Goal: Task Accomplishment & Management: Use online tool/utility

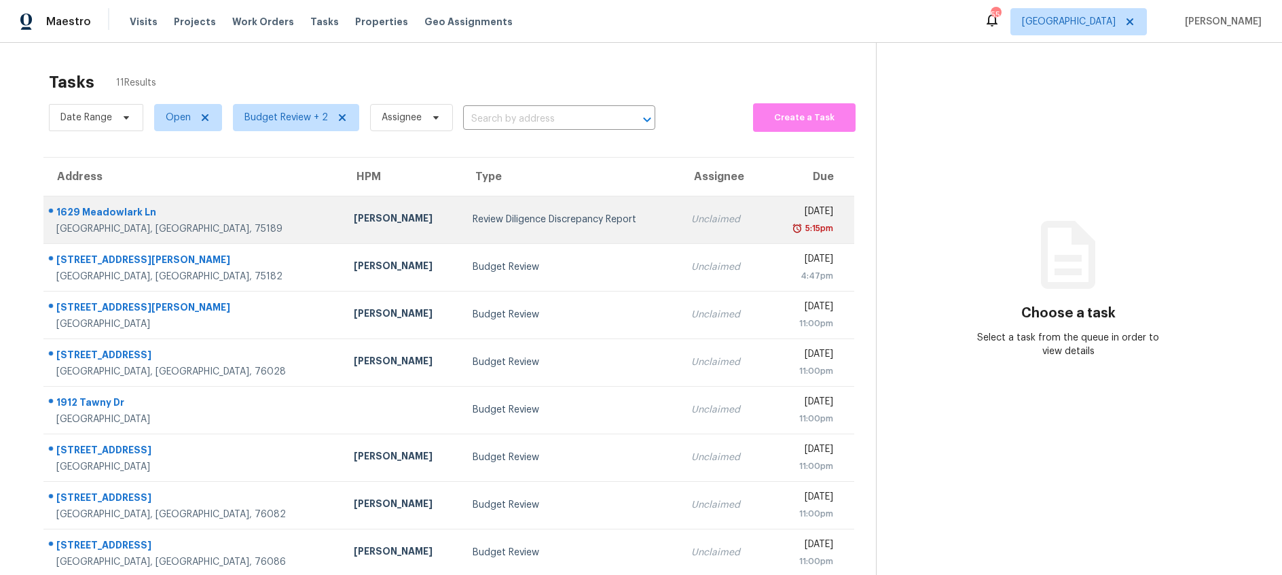
click at [471, 227] on td "Review Diligence Discrepancy Report" at bounding box center [571, 220] width 219 height 48
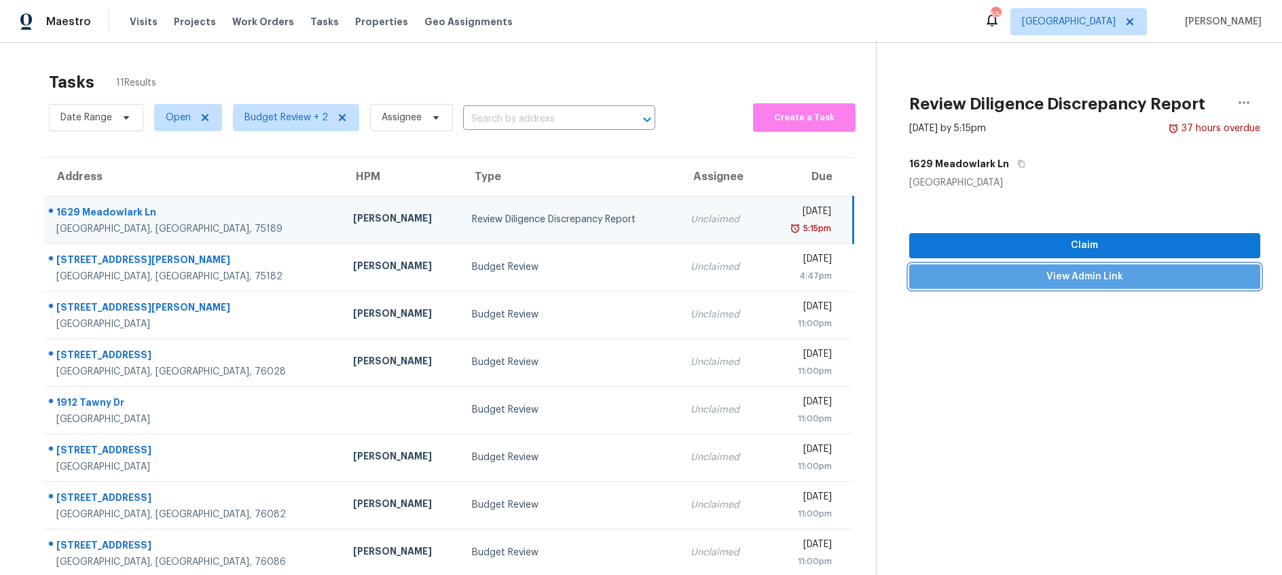
click at [1071, 282] on span "View Admin Link" at bounding box center [1084, 276] width 329 height 17
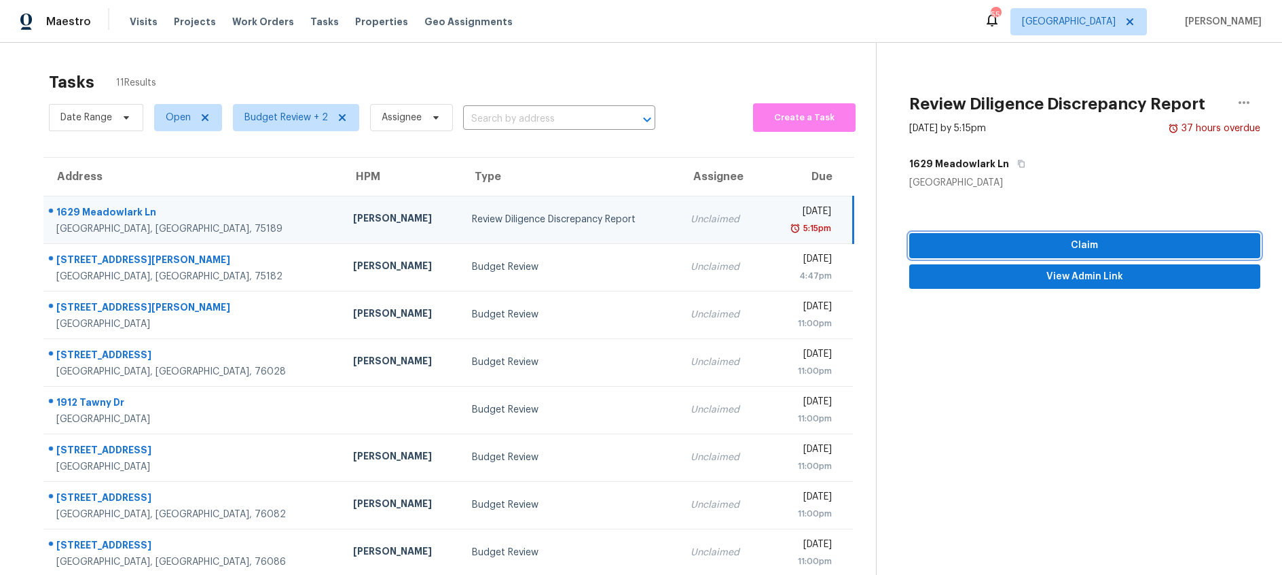
click at [1107, 246] on span "Claim" at bounding box center [1084, 245] width 329 height 17
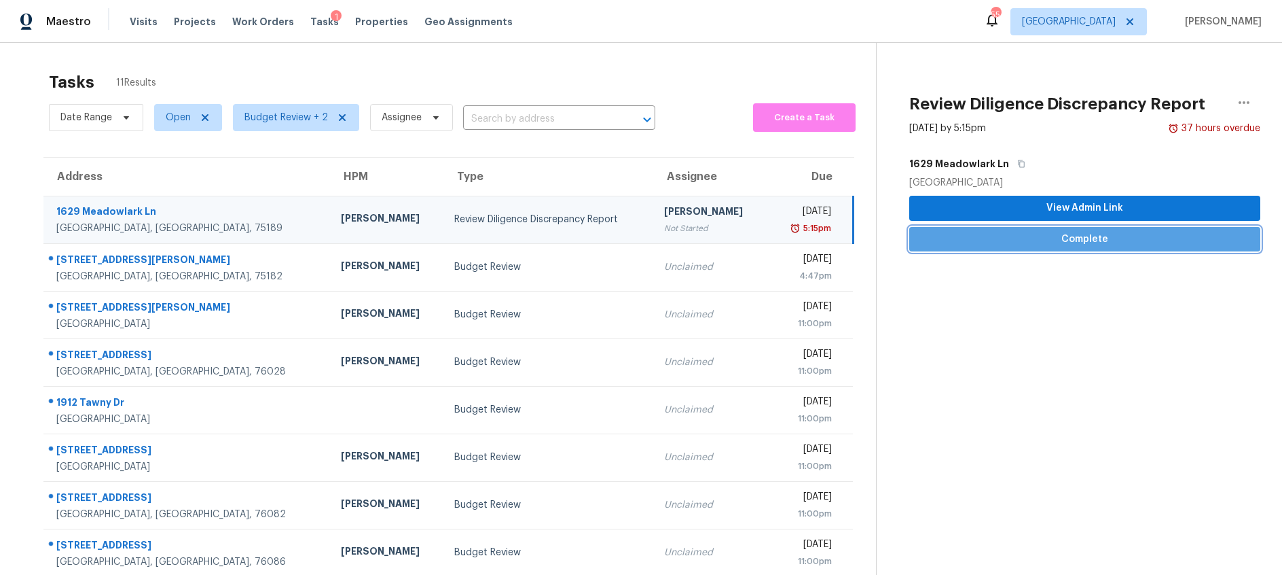
click at [1072, 240] on span "Complete" at bounding box center [1084, 239] width 329 height 17
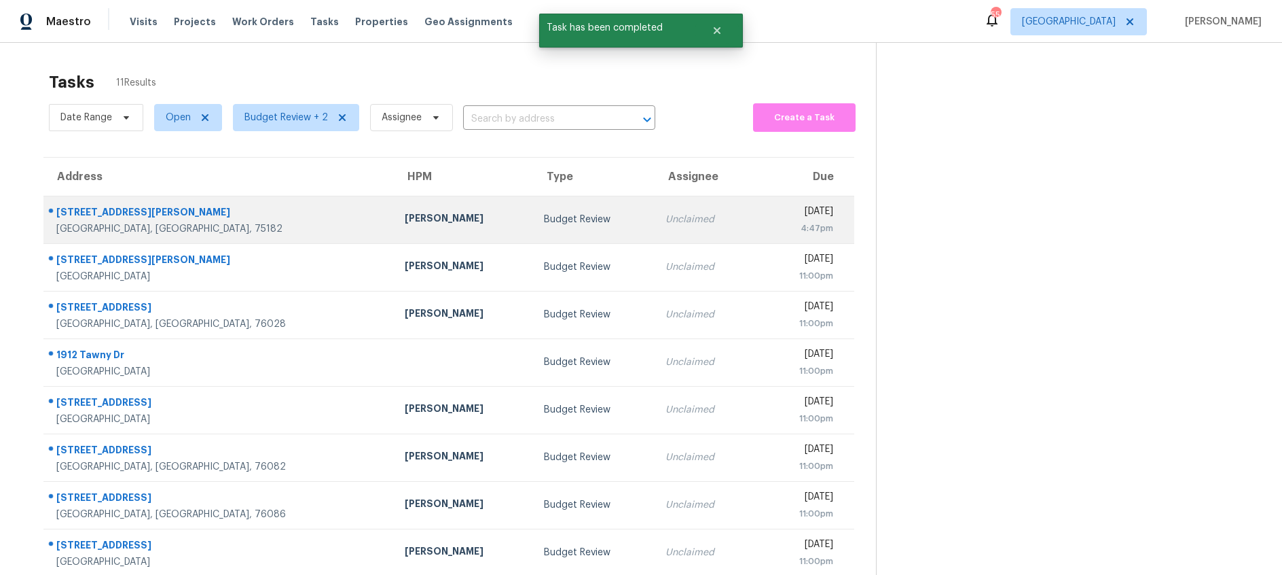
click at [544, 219] on div "Budget Review" at bounding box center [594, 220] width 101 height 14
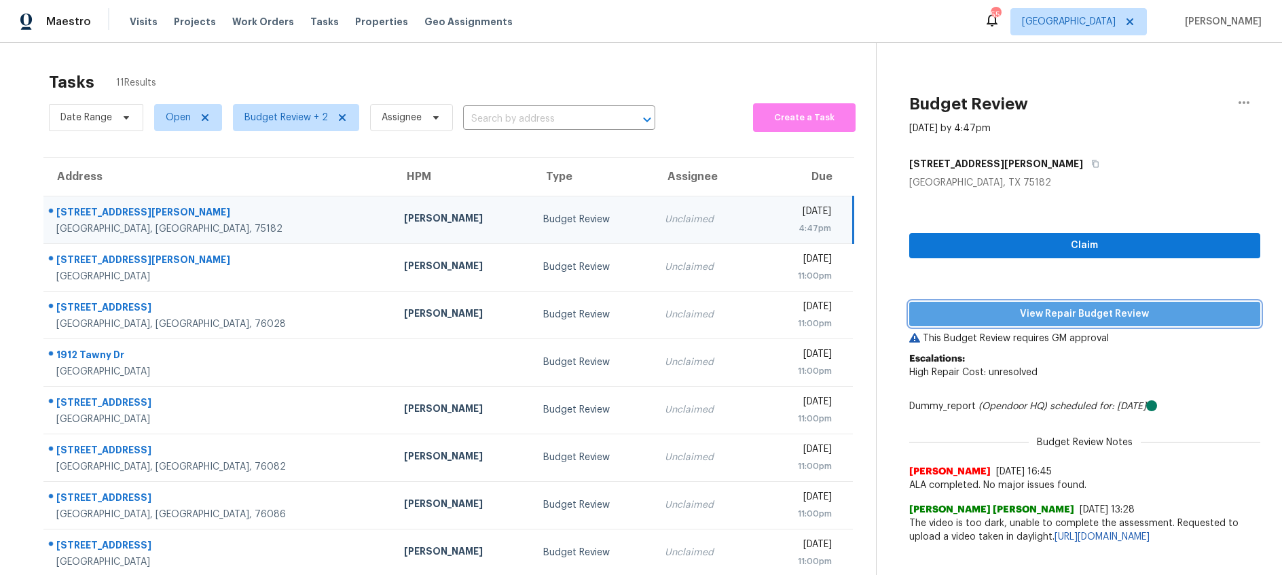
click at [1081, 312] on span "View Repair Budget Review" at bounding box center [1084, 314] width 329 height 17
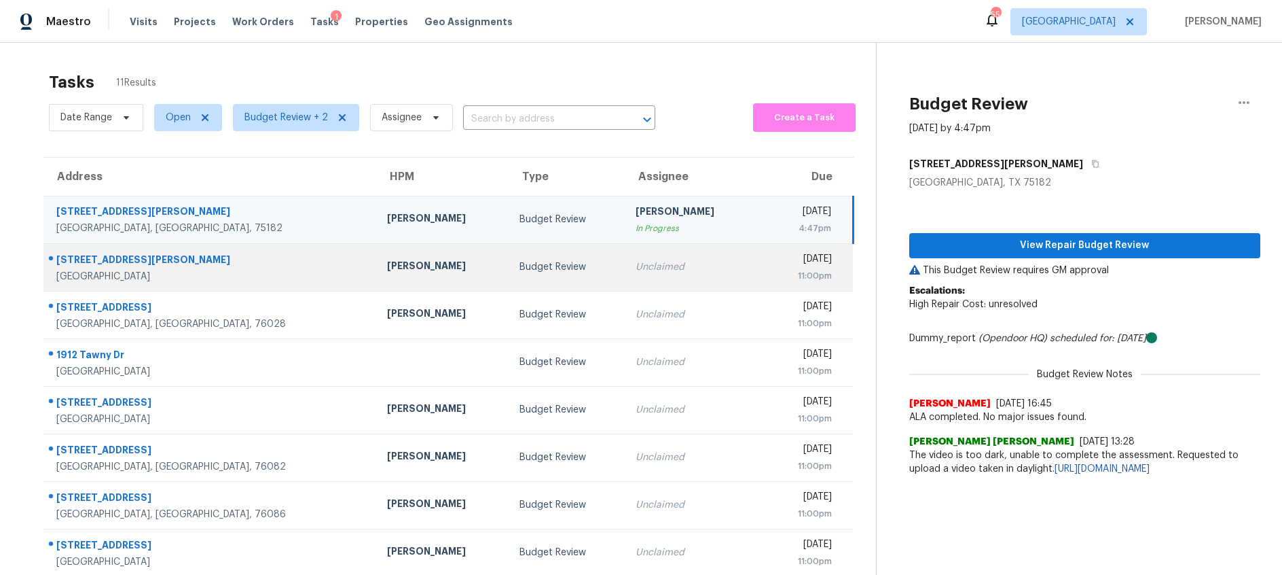
click at [520, 270] on div "Budget Review" at bounding box center [567, 267] width 94 height 14
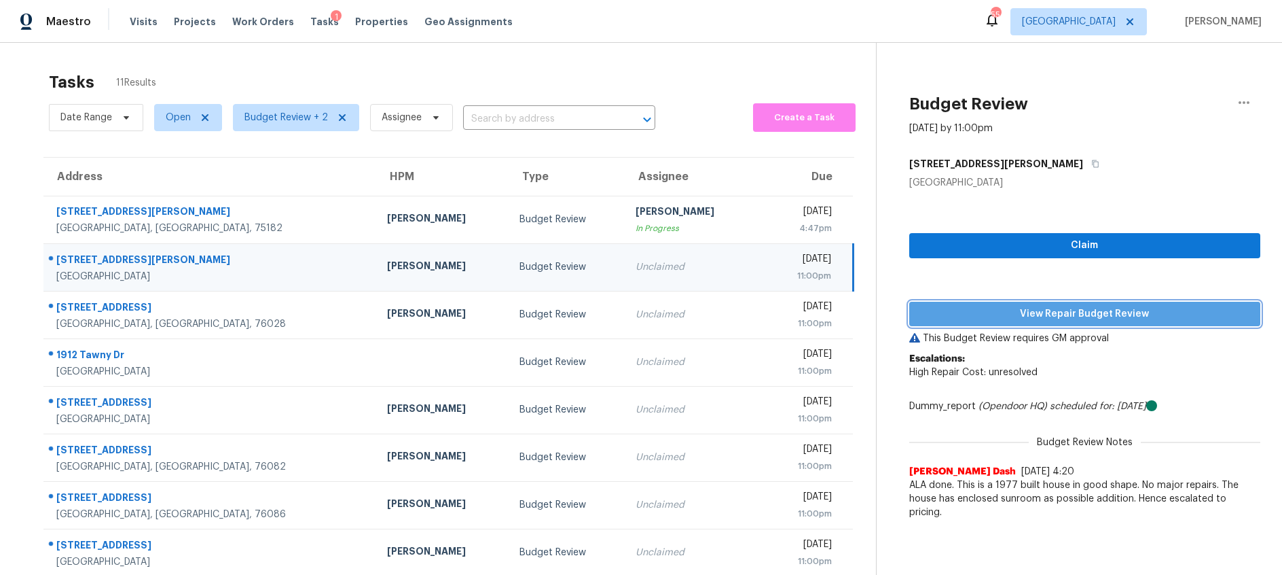
click at [947, 316] on span "View Repair Budget Review" at bounding box center [1084, 314] width 329 height 17
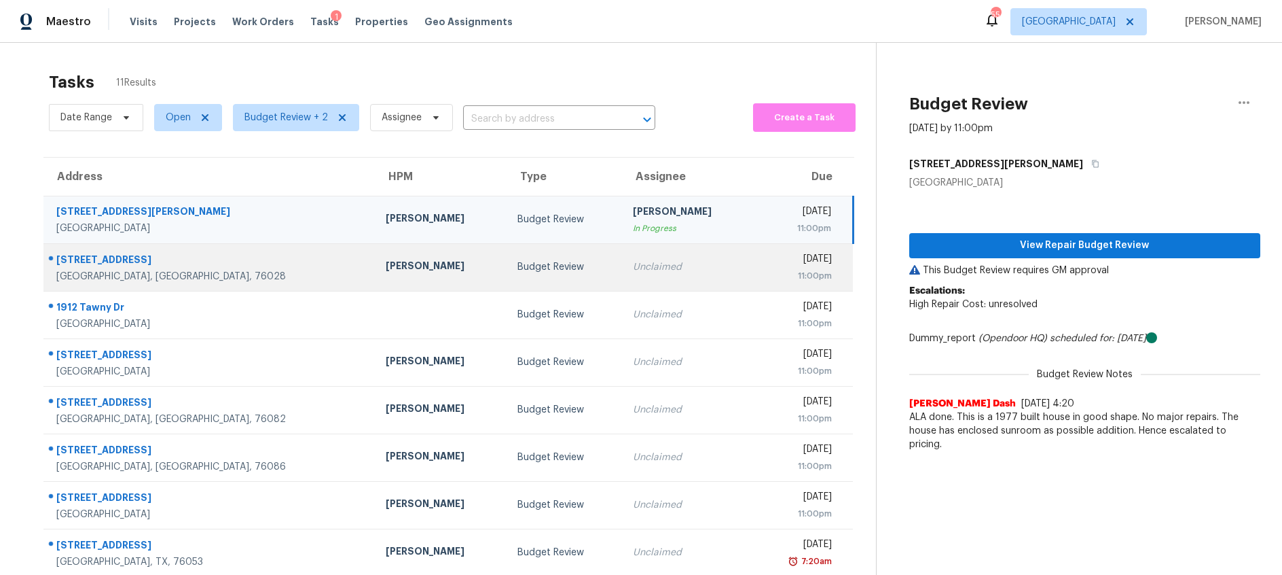
click at [522, 276] on td "Budget Review" at bounding box center [564, 267] width 115 height 48
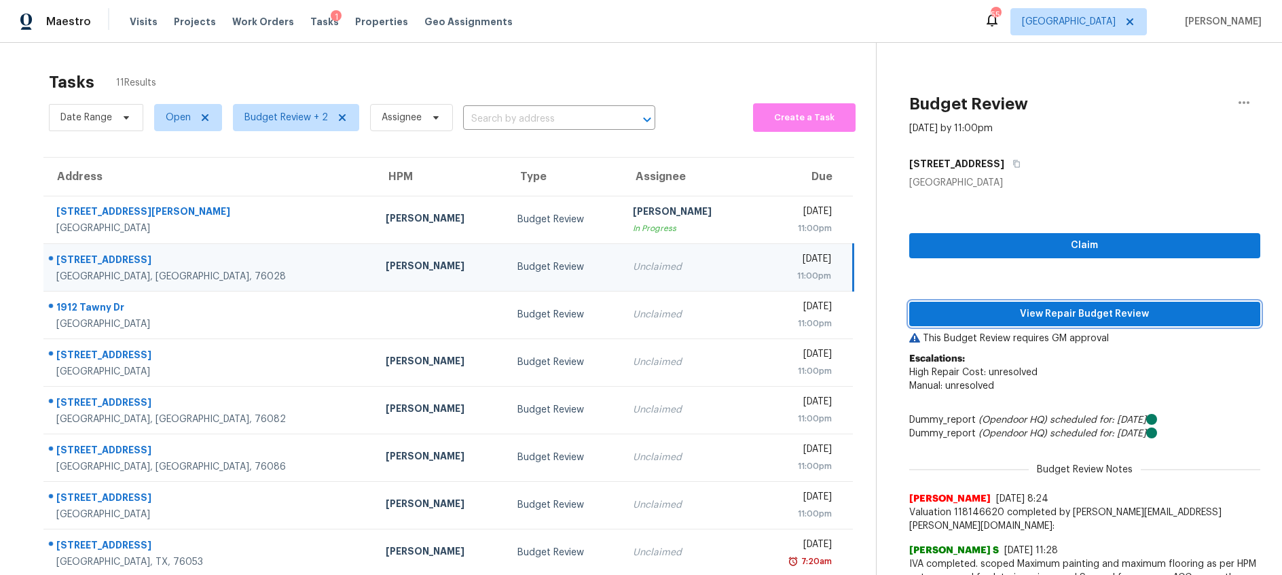
click at [1010, 319] on span "View Repair Budget Review" at bounding box center [1084, 314] width 329 height 17
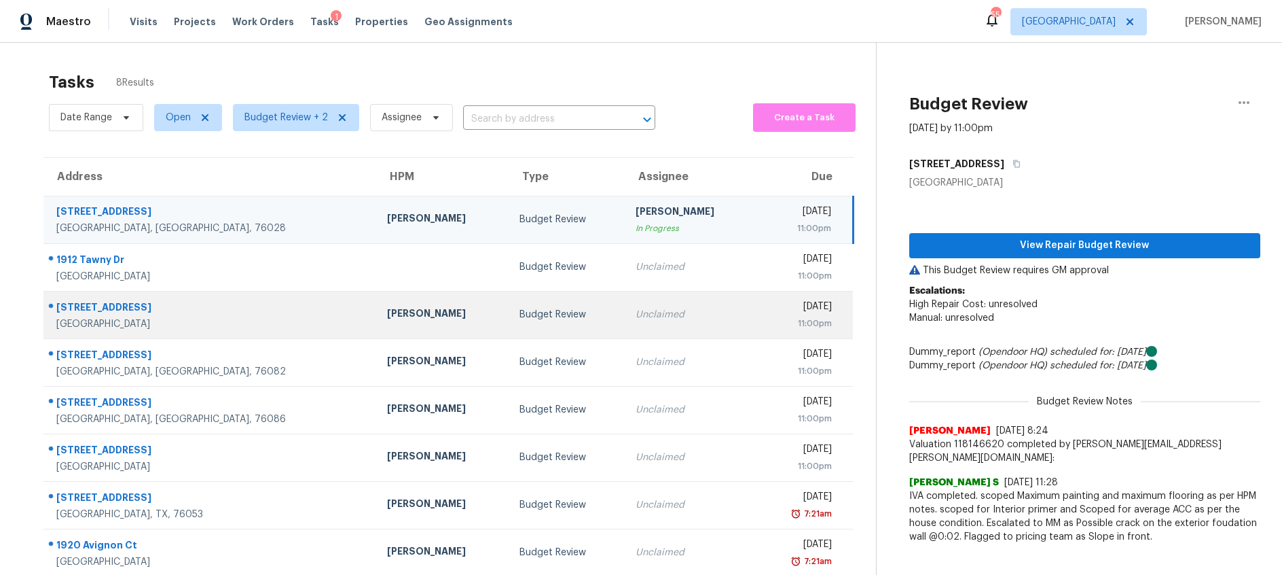
scroll to position [43, 0]
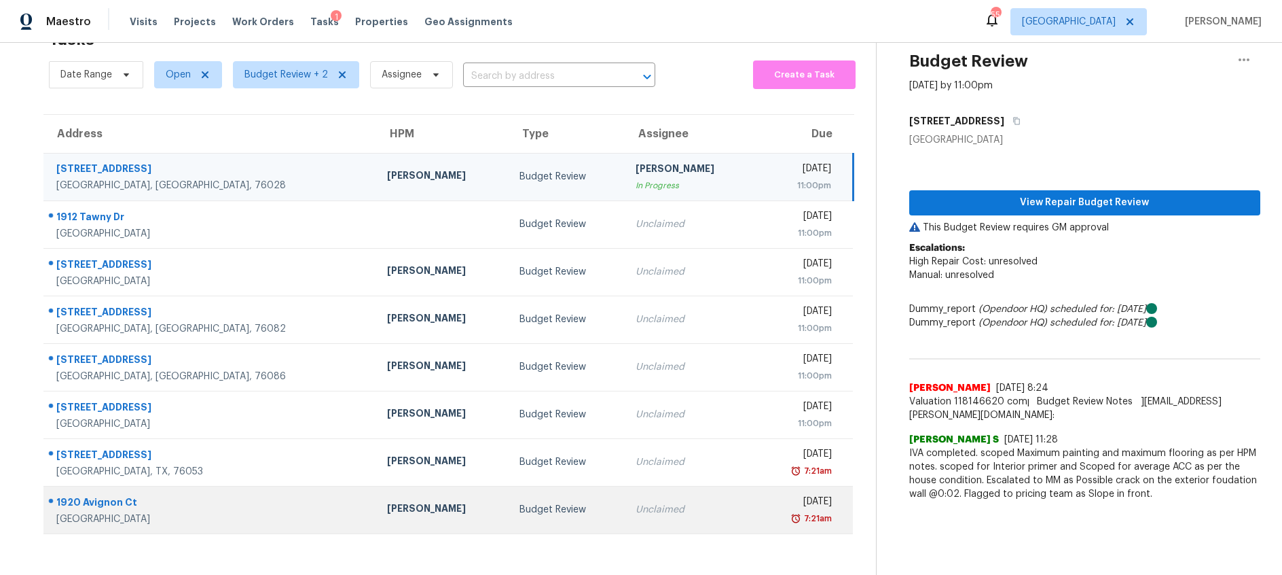
click at [636, 514] on div "Unclaimed" at bounding box center [691, 510] width 111 height 14
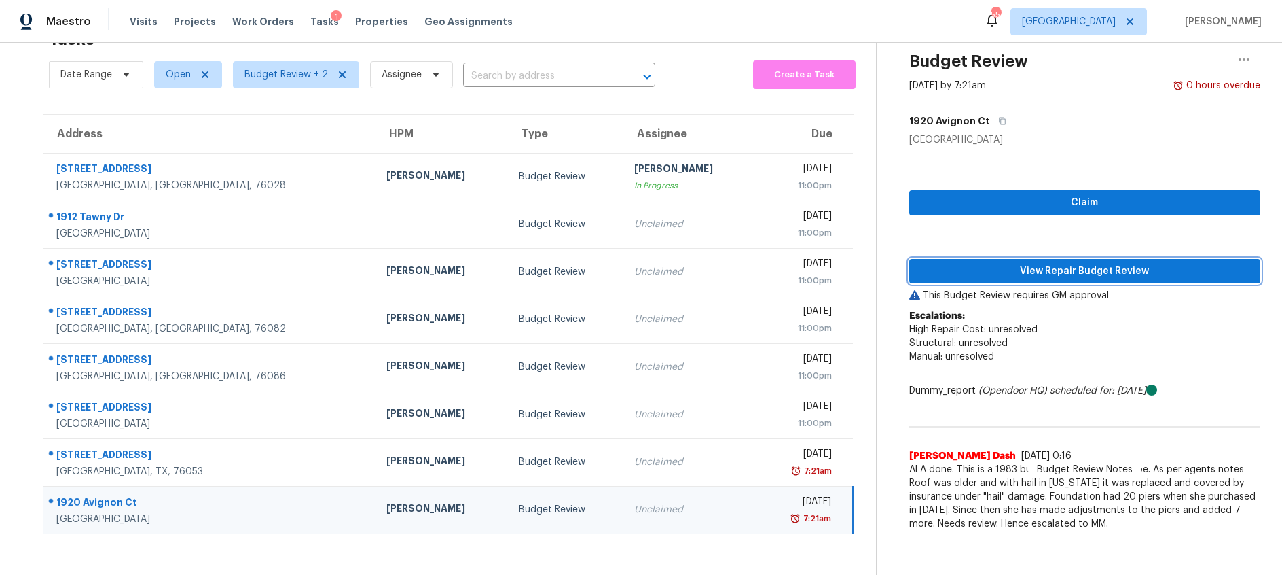
click at [1058, 266] on span "View Repair Budget Review" at bounding box center [1084, 271] width 329 height 17
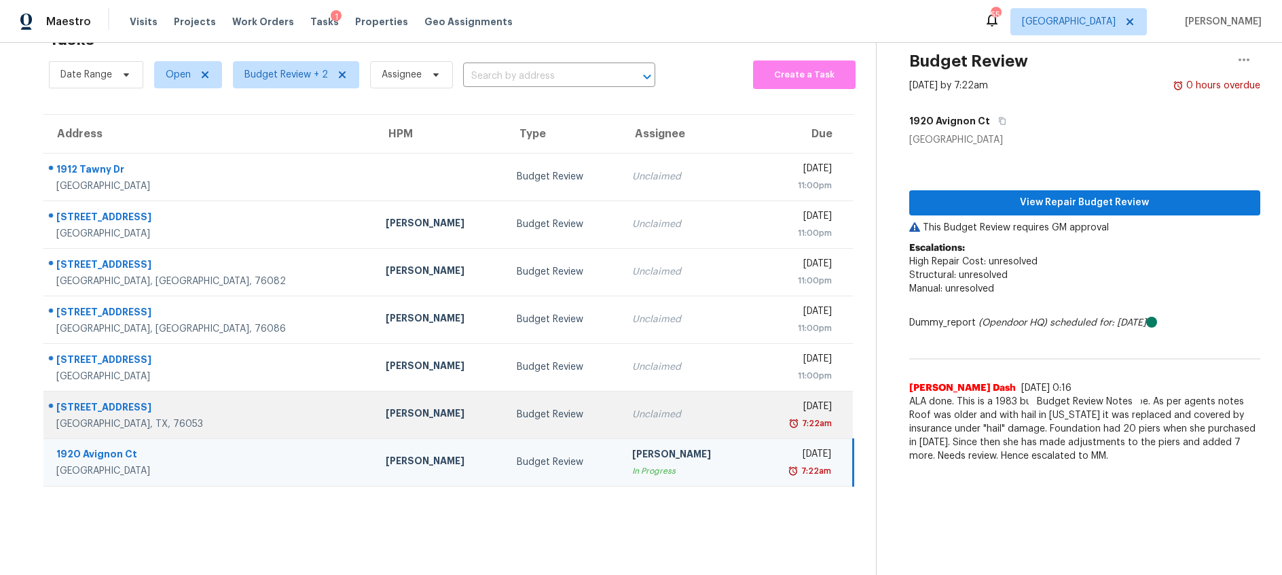
click at [545, 412] on div "Budget Review" at bounding box center [564, 415] width 94 height 14
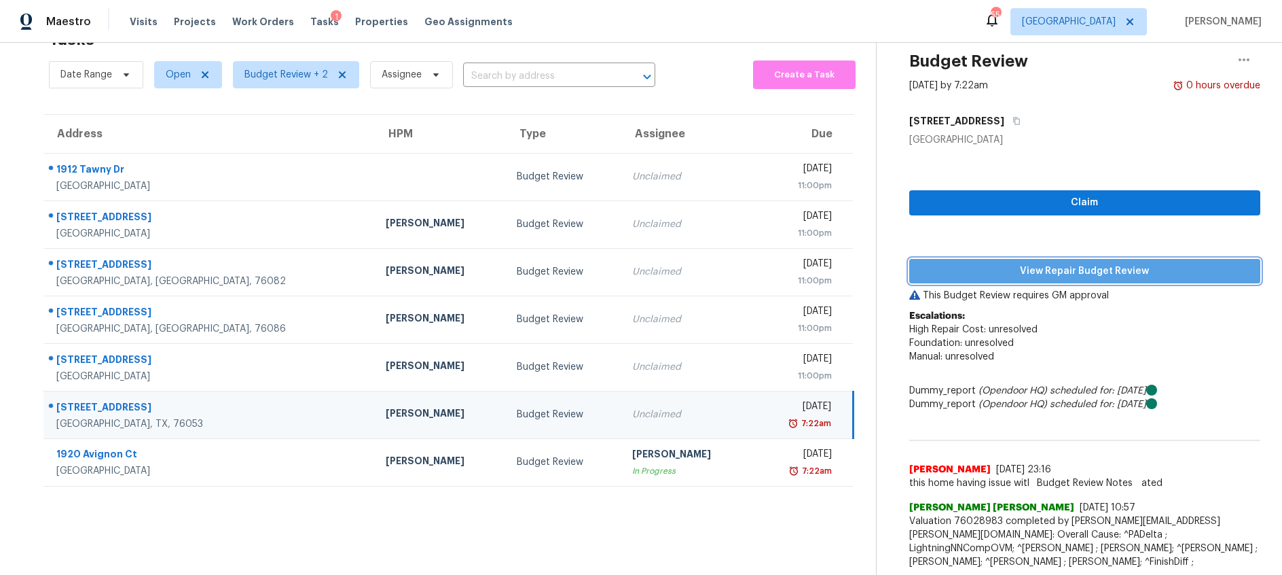
click at [1111, 269] on span "View Repair Budget Review" at bounding box center [1084, 271] width 329 height 17
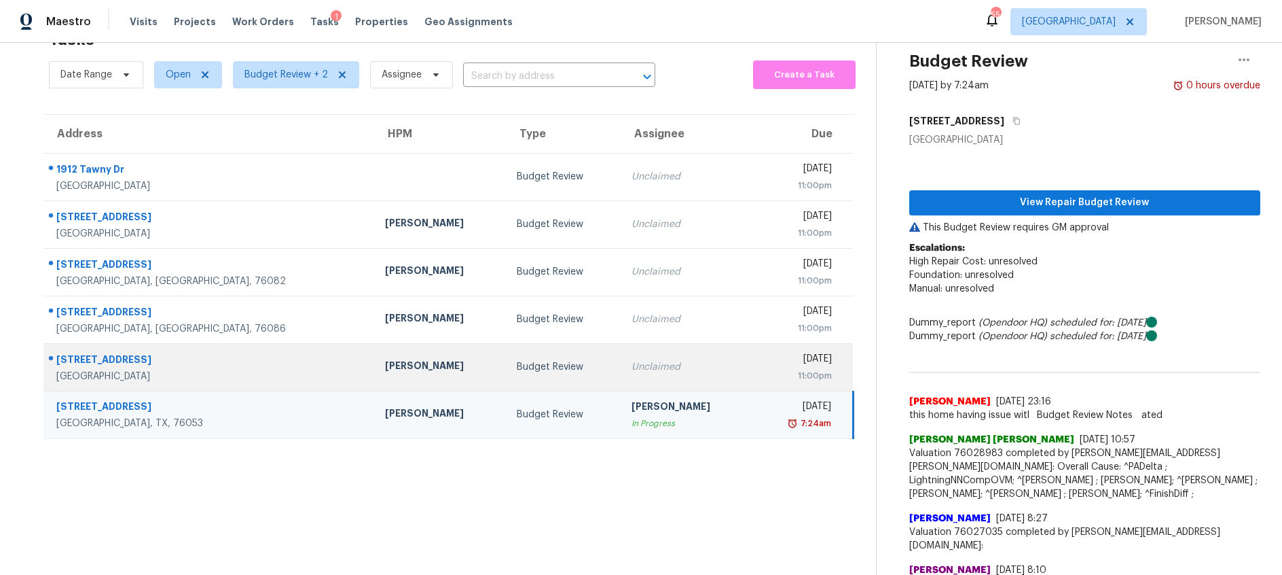
click at [535, 358] on td "Budget Review" at bounding box center [563, 367] width 115 height 48
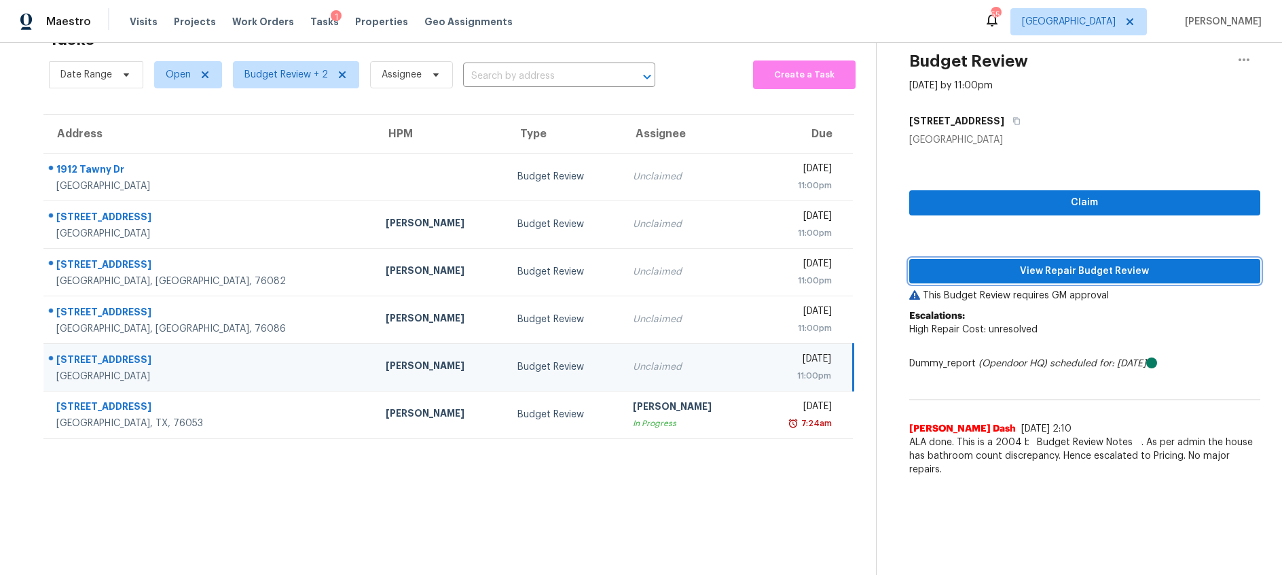
click at [1037, 268] on span "View Repair Budget Review" at bounding box center [1084, 271] width 329 height 17
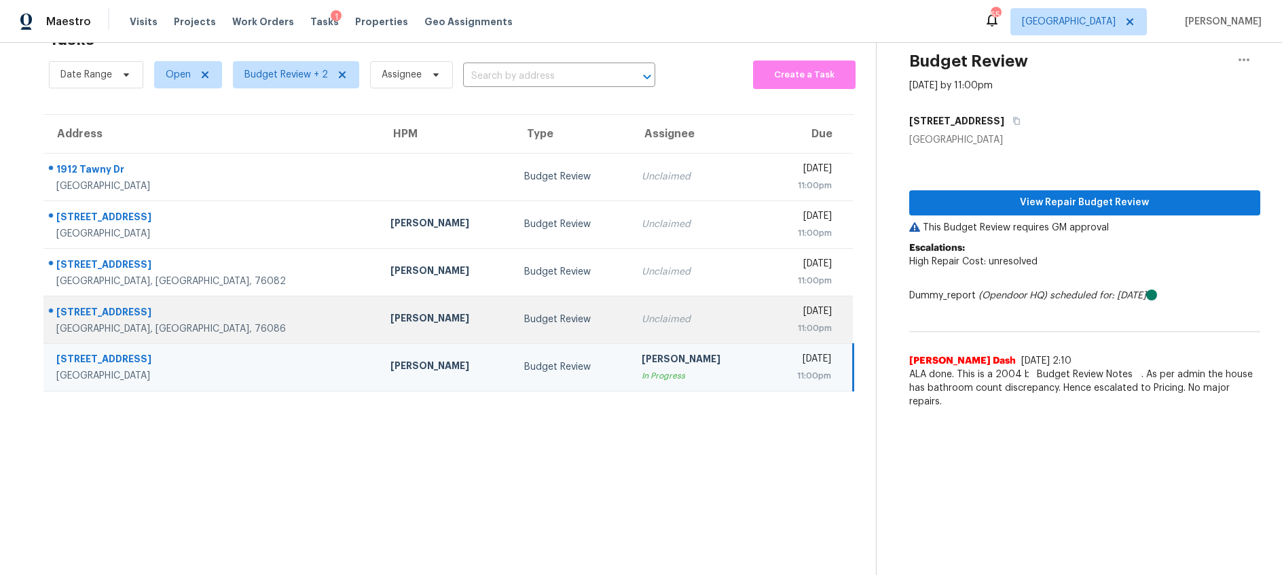
click at [642, 315] on div "Unclaimed" at bounding box center [698, 319] width 112 height 14
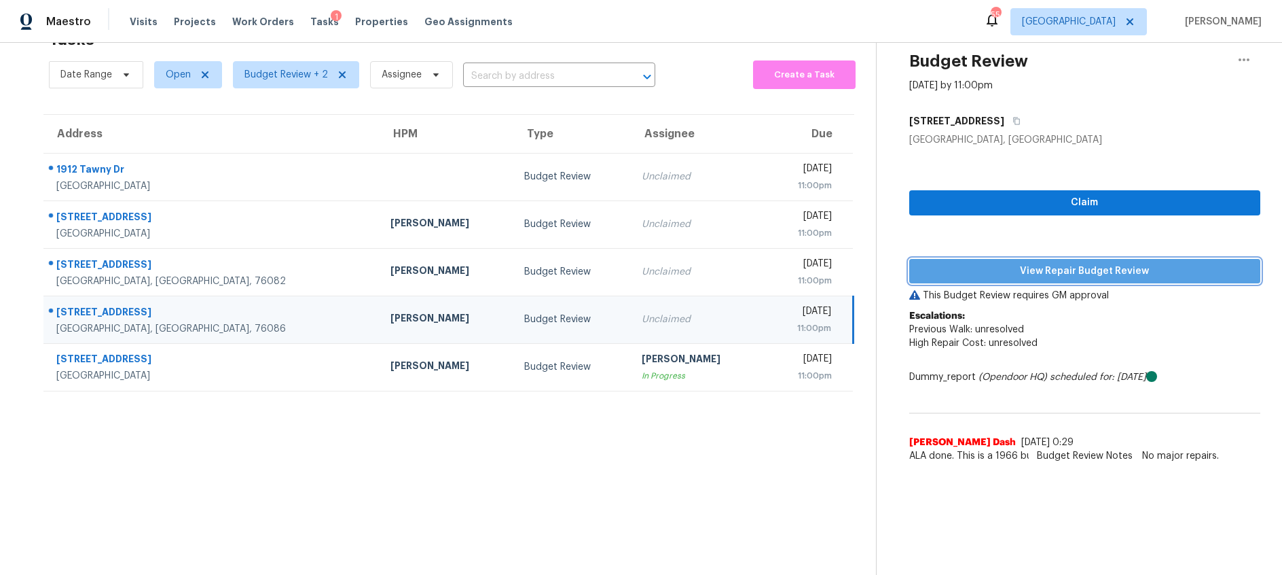
click at [1024, 276] on span "View Repair Budget Review" at bounding box center [1084, 271] width 329 height 17
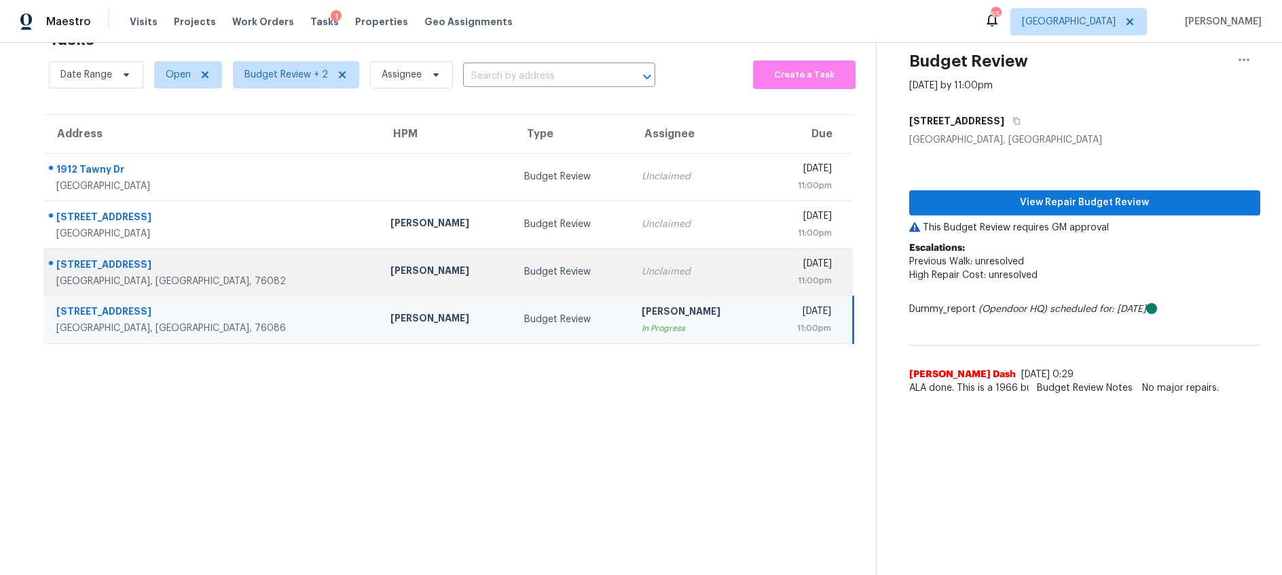
click at [775, 282] on div "11:00pm" at bounding box center [803, 281] width 57 height 14
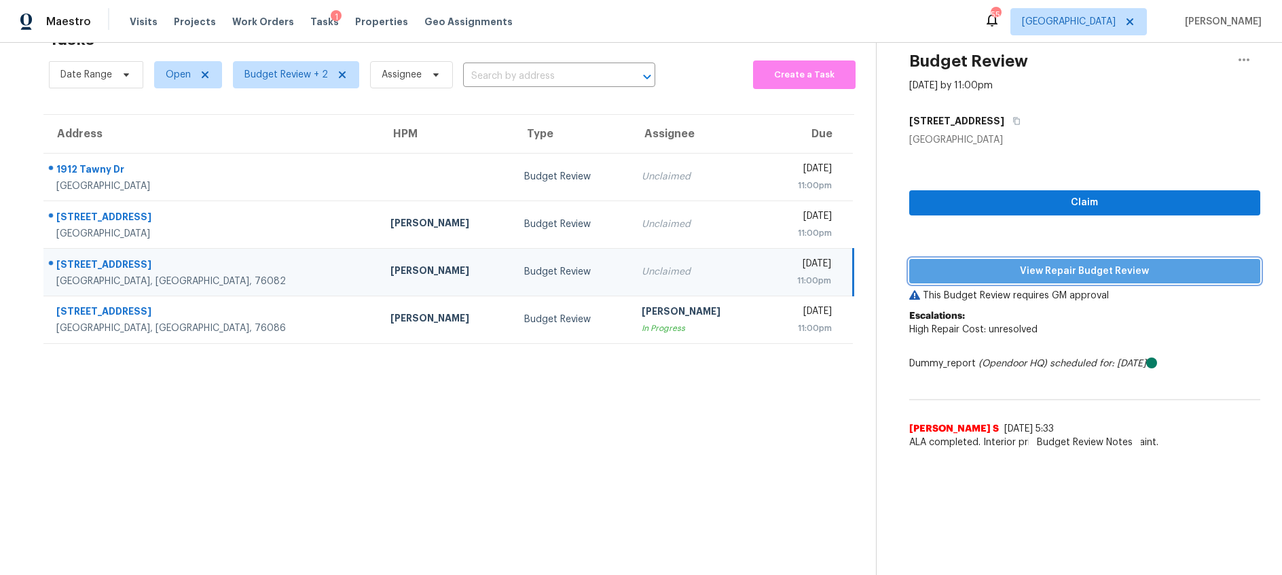
click at [1054, 268] on span "View Repair Budget Review" at bounding box center [1084, 271] width 329 height 17
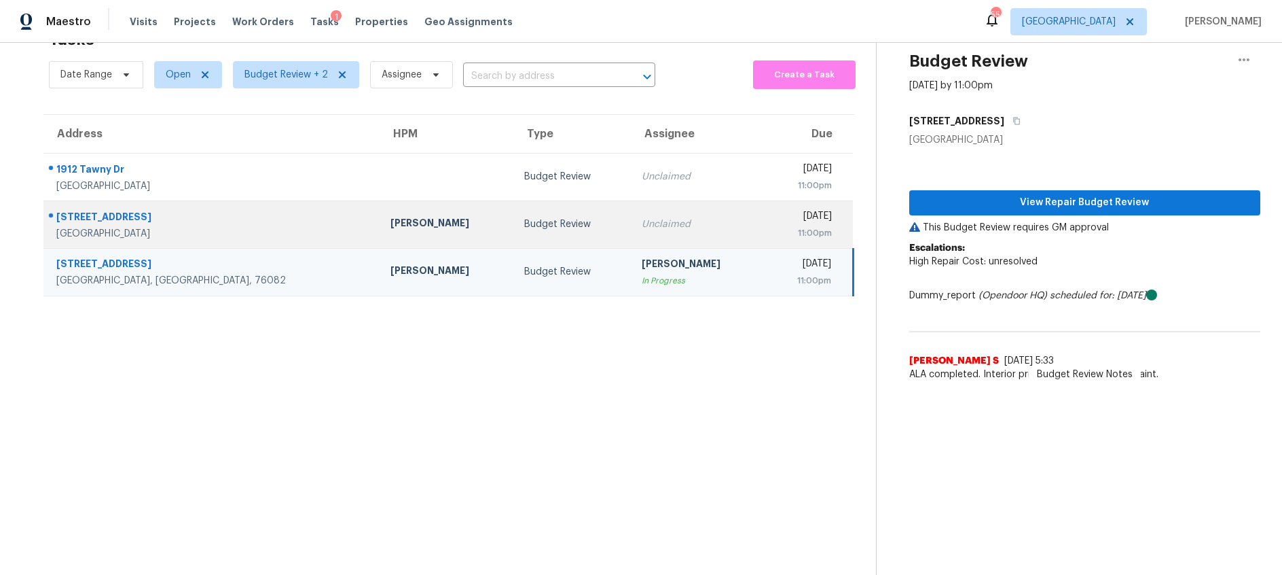
click at [524, 219] on div "Budget Review" at bounding box center [572, 224] width 96 height 14
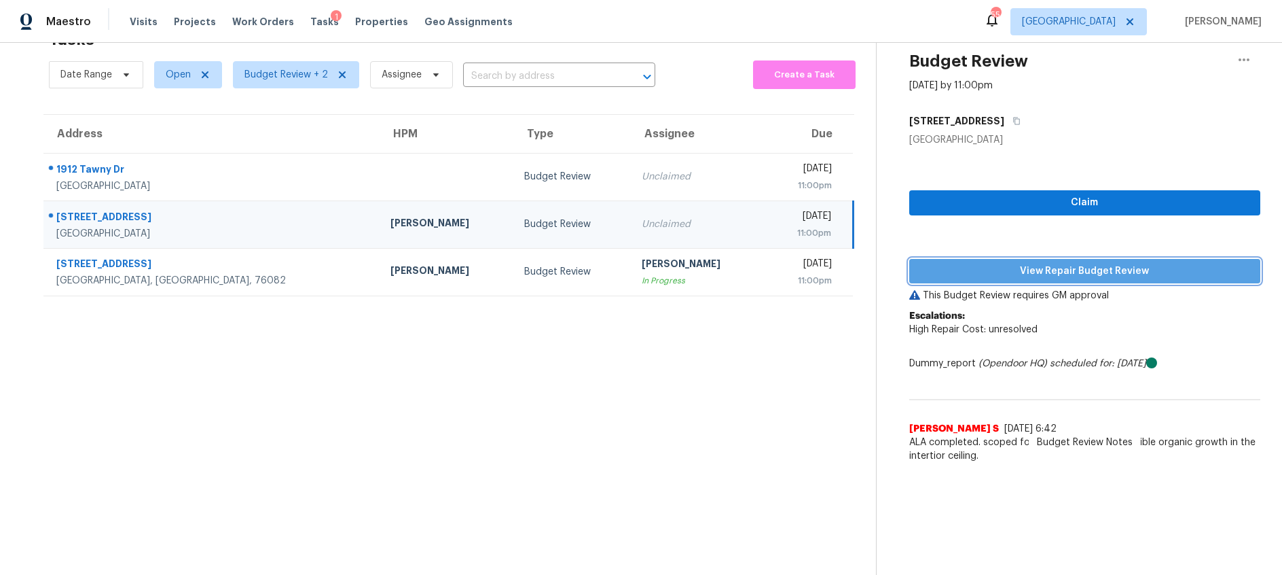
click at [950, 271] on span "View Repair Budget Review" at bounding box center [1084, 271] width 329 height 17
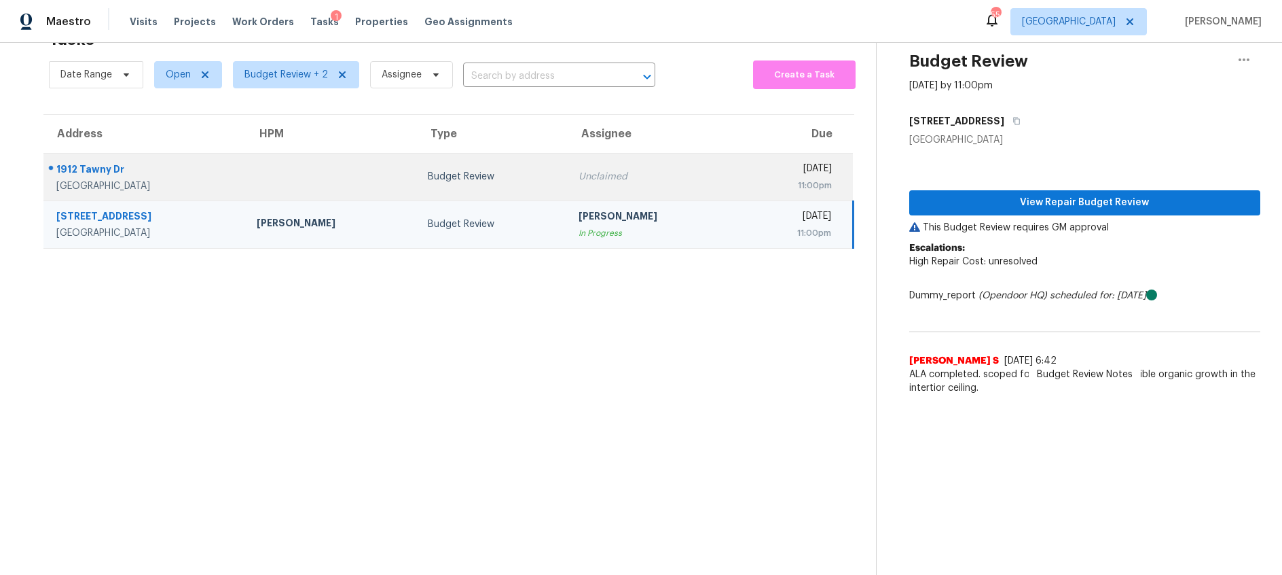
click at [568, 180] on td "Unclaimed" at bounding box center [653, 177] width 171 height 48
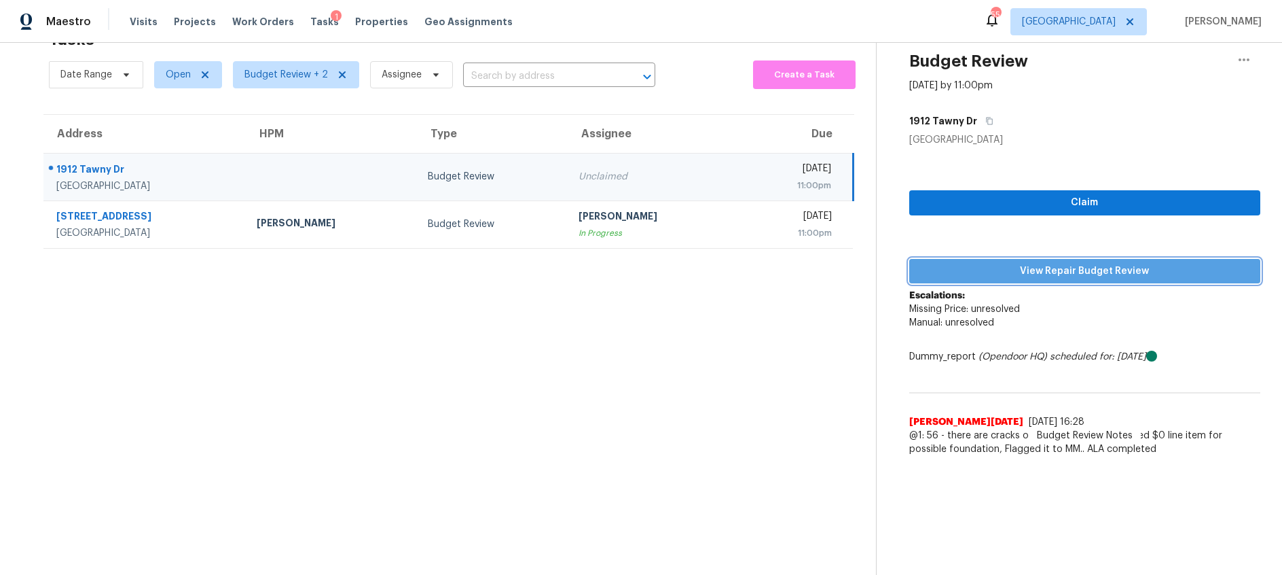
click at [964, 269] on span "View Repair Budget Review" at bounding box center [1084, 271] width 329 height 17
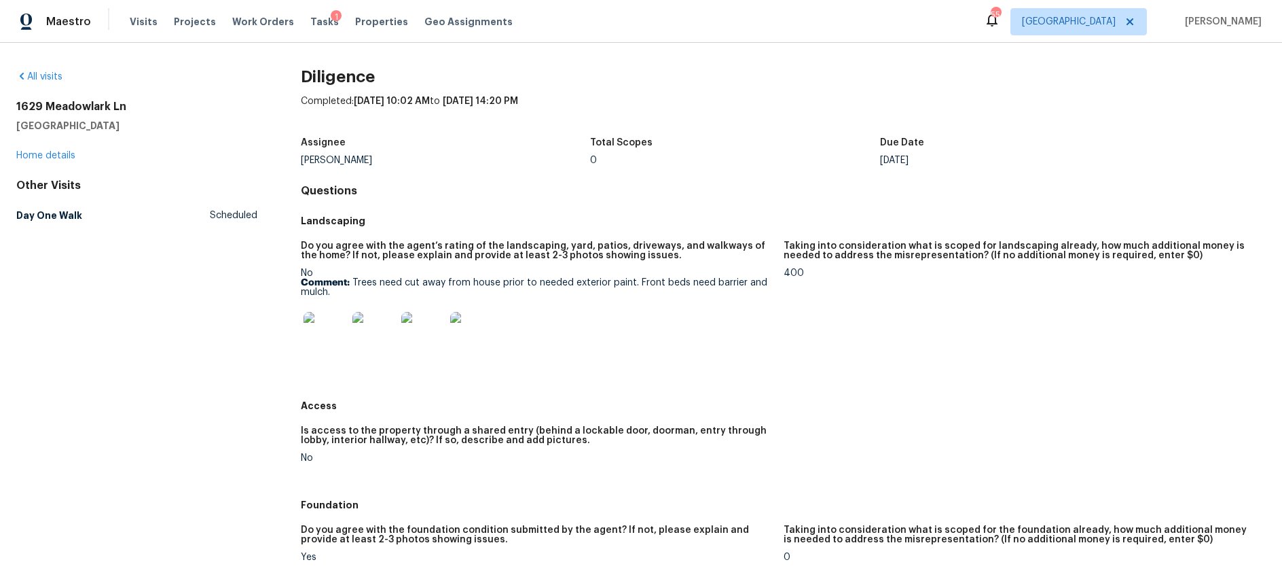
click at [323, 336] on img at bounding box center [325, 333] width 43 height 43
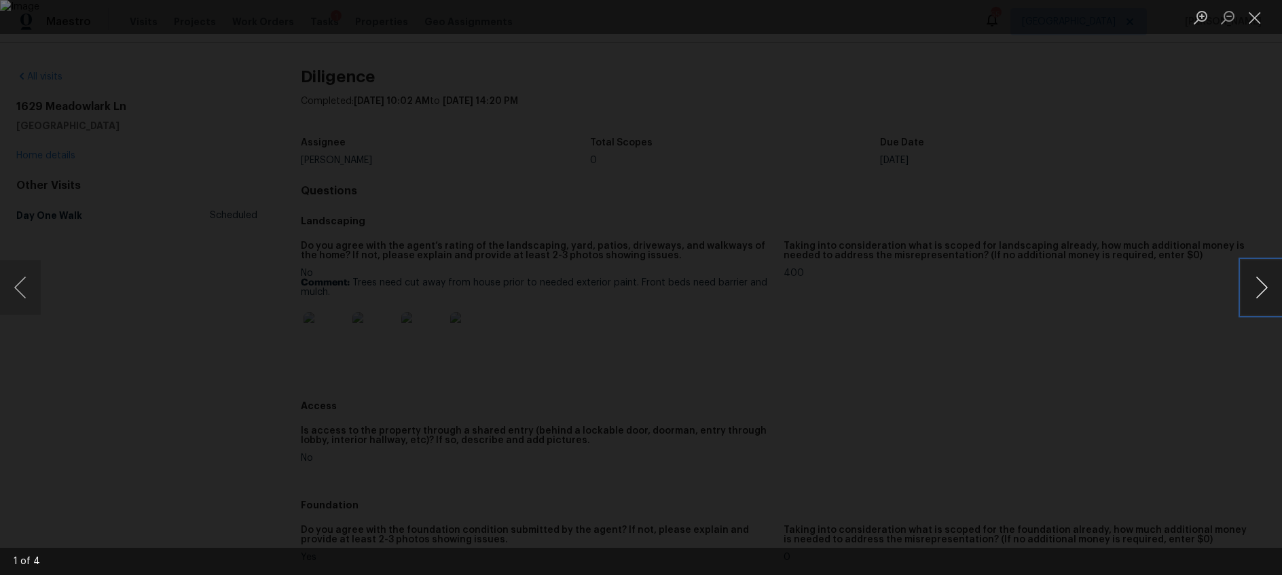
click at [1262, 291] on button "Next image" at bounding box center [1262, 287] width 41 height 54
click at [1259, 21] on button "Close lightbox" at bounding box center [1255, 17] width 27 height 24
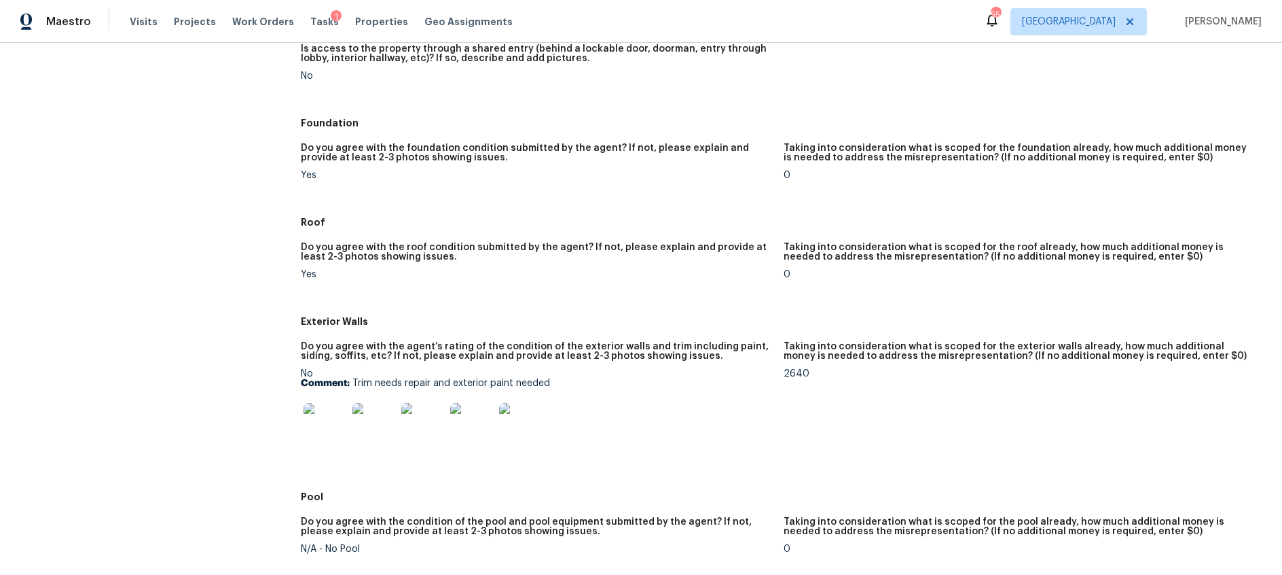
scroll to position [411, 0]
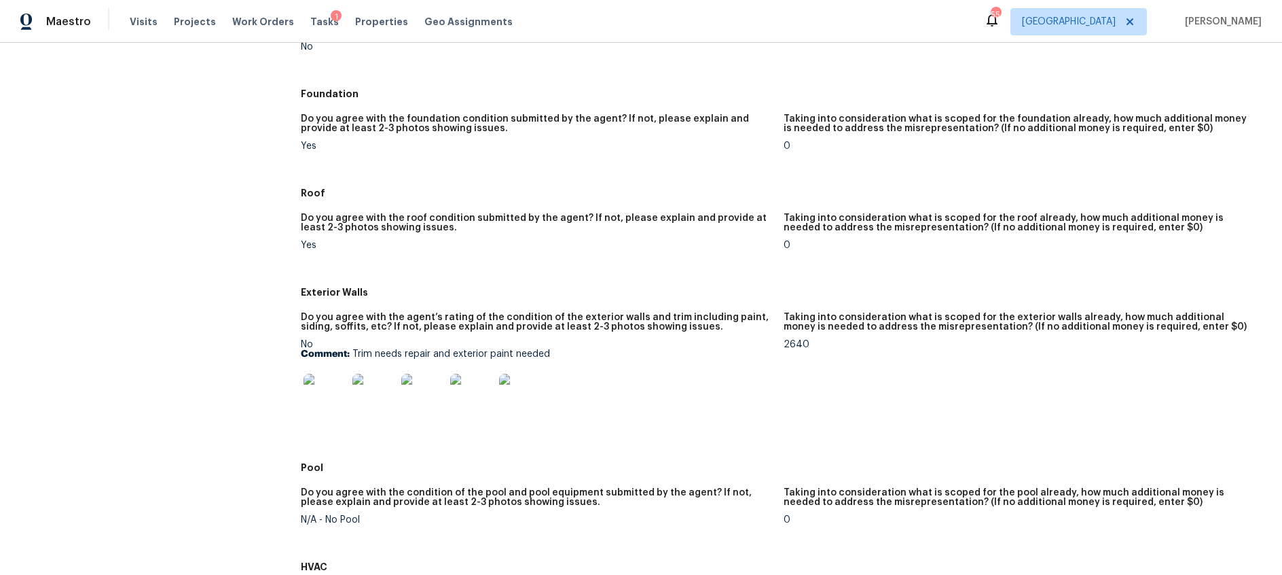
click at [322, 389] on img at bounding box center [325, 395] width 43 height 43
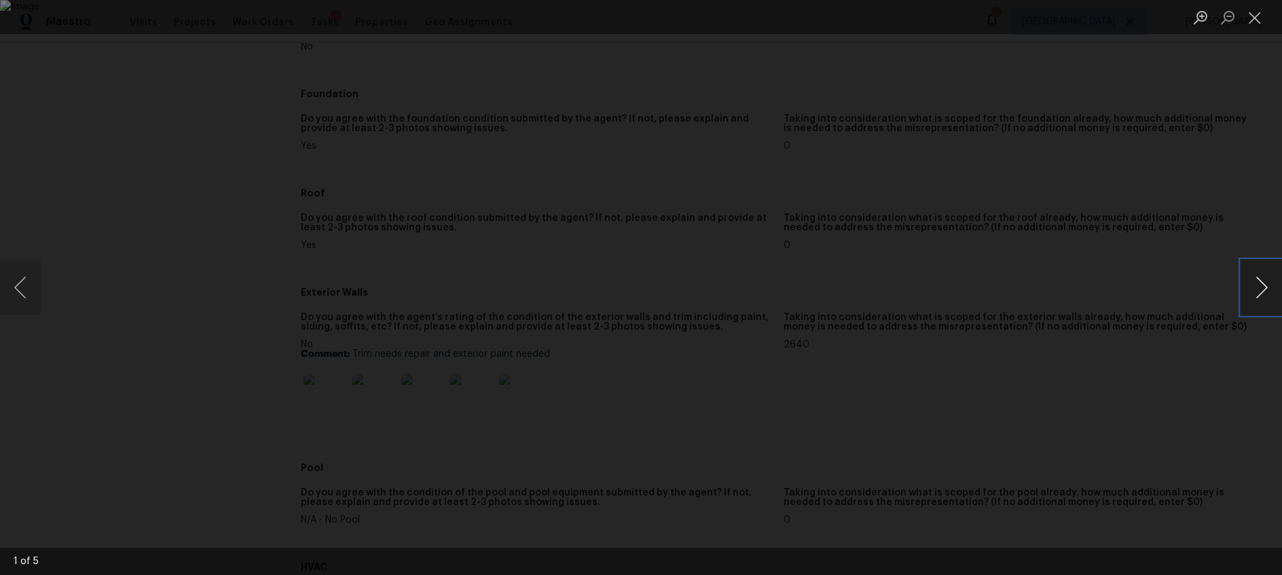
click at [1260, 289] on button "Next image" at bounding box center [1262, 287] width 41 height 54
click at [1261, 18] on button "Close lightbox" at bounding box center [1255, 17] width 27 height 24
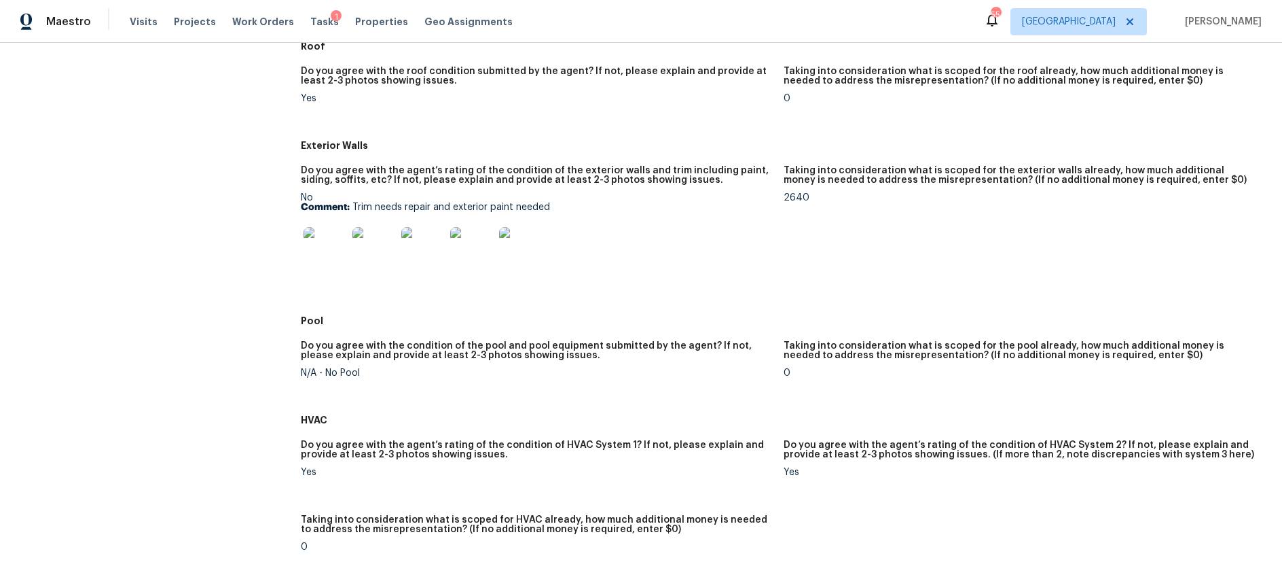
scroll to position [373, 0]
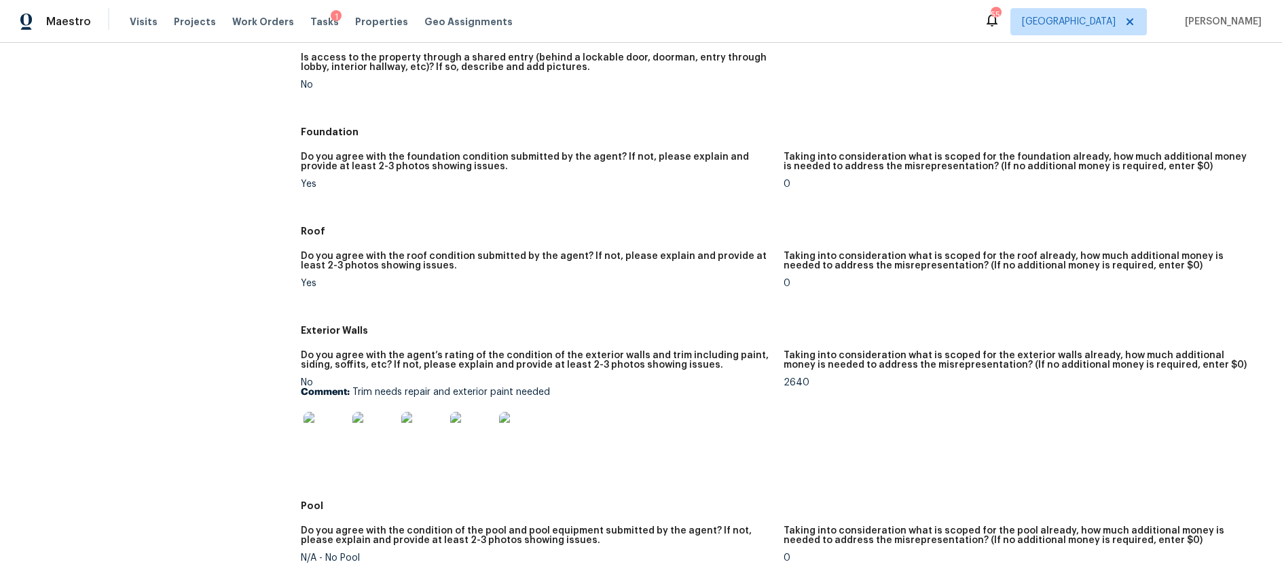
click at [407, 393] on p "Comment: Trim needs repair and exterior paint needed" at bounding box center [536, 392] width 471 height 10
drag, startPoint x: 353, startPoint y: 392, endPoint x: 574, endPoint y: 392, distance: 221.4
click at [574, 392] on p "Comment: Trim needs repair and exterior paint needed" at bounding box center [536, 392] width 471 height 10
copy p "Trim needs repair and exterior paint needed"
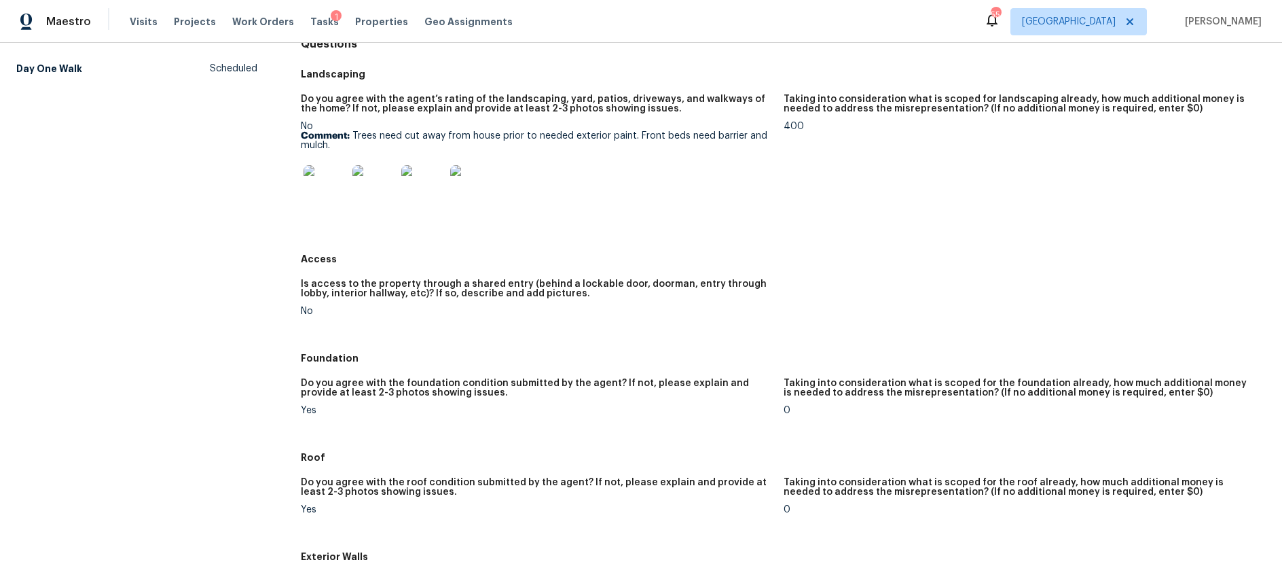
scroll to position [55, 0]
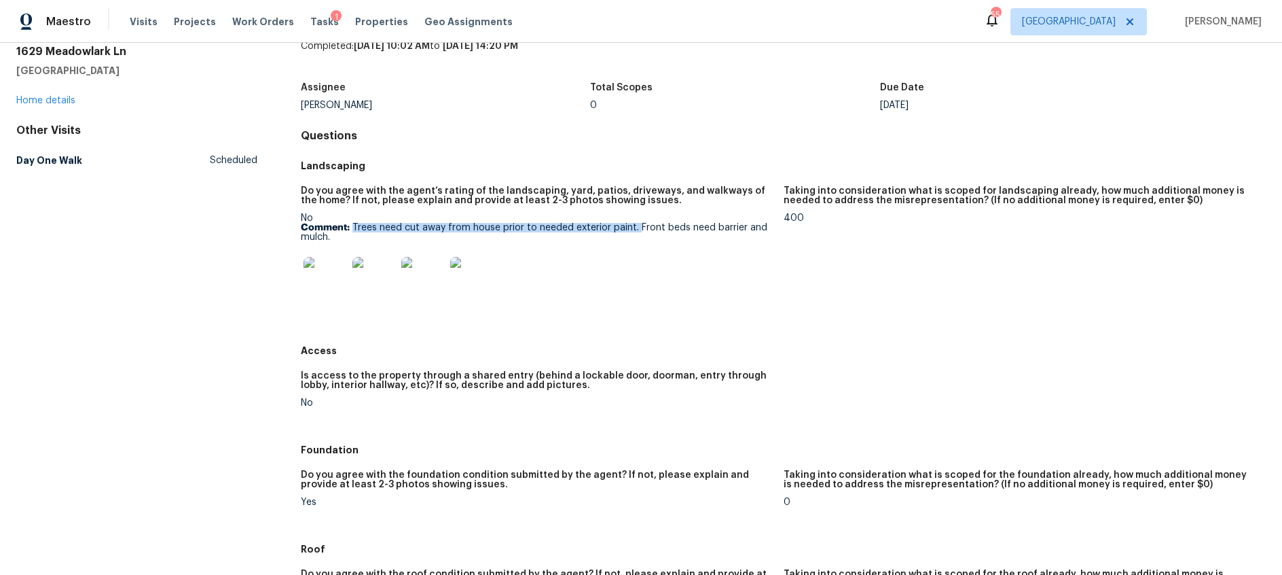
drag, startPoint x: 355, startPoint y: 227, endPoint x: 631, endPoint y: 228, distance: 276.5
click at [634, 229] on p "Comment: Trees need cut away from house prior to needed exterior paint. Front b…" at bounding box center [536, 232] width 471 height 19
copy p "Trees need cut away from house prior to needed exterior paint."
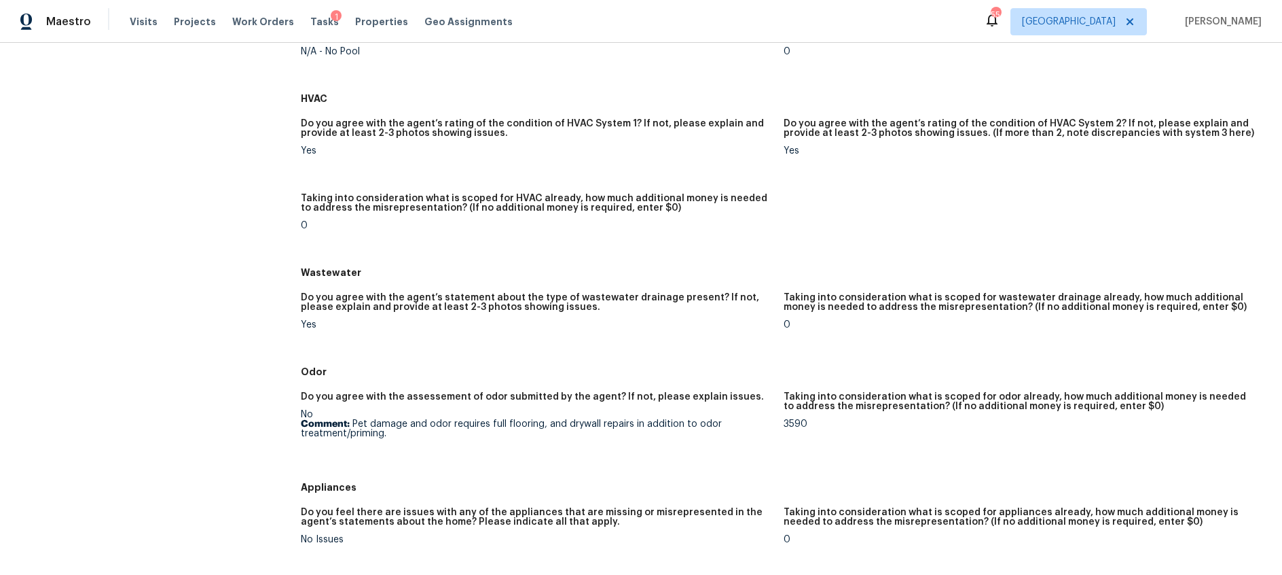
scroll to position [884, 0]
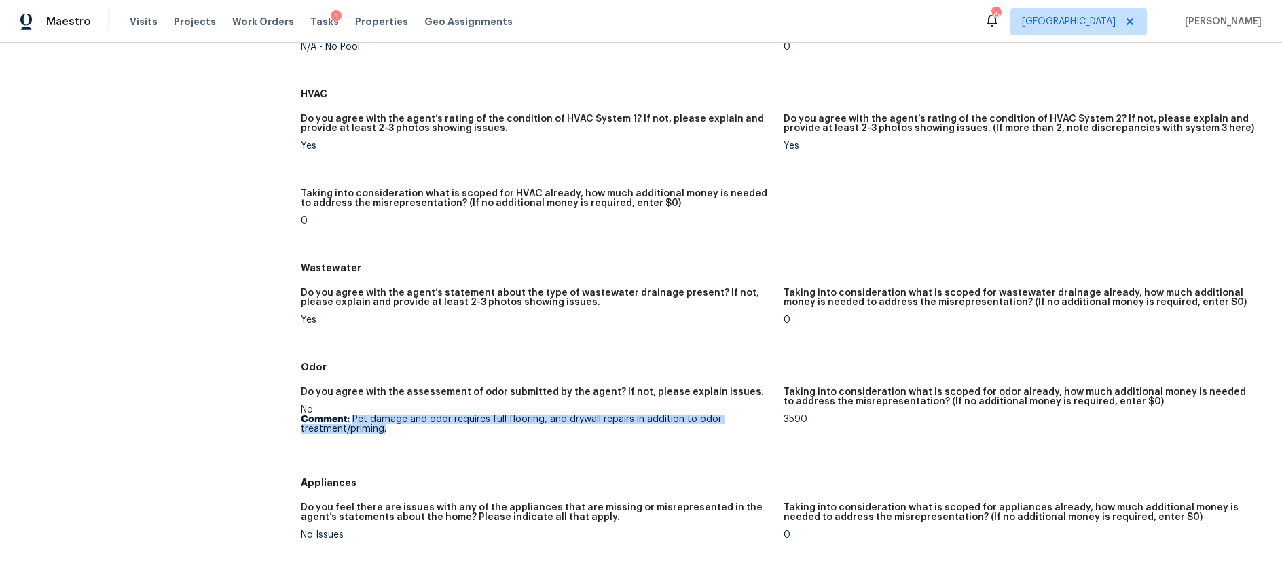
drag, startPoint x: 354, startPoint y: 418, endPoint x: 454, endPoint y: 438, distance: 102.4
click at [454, 438] on figure "Do you agree with the assessement of odor submitted by the agent? If not, pleas…" at bounding box center [542, 424] width 482 height 75
copy p "Pet damage and odor requires full flooring, and drywall repairs in addition to …"
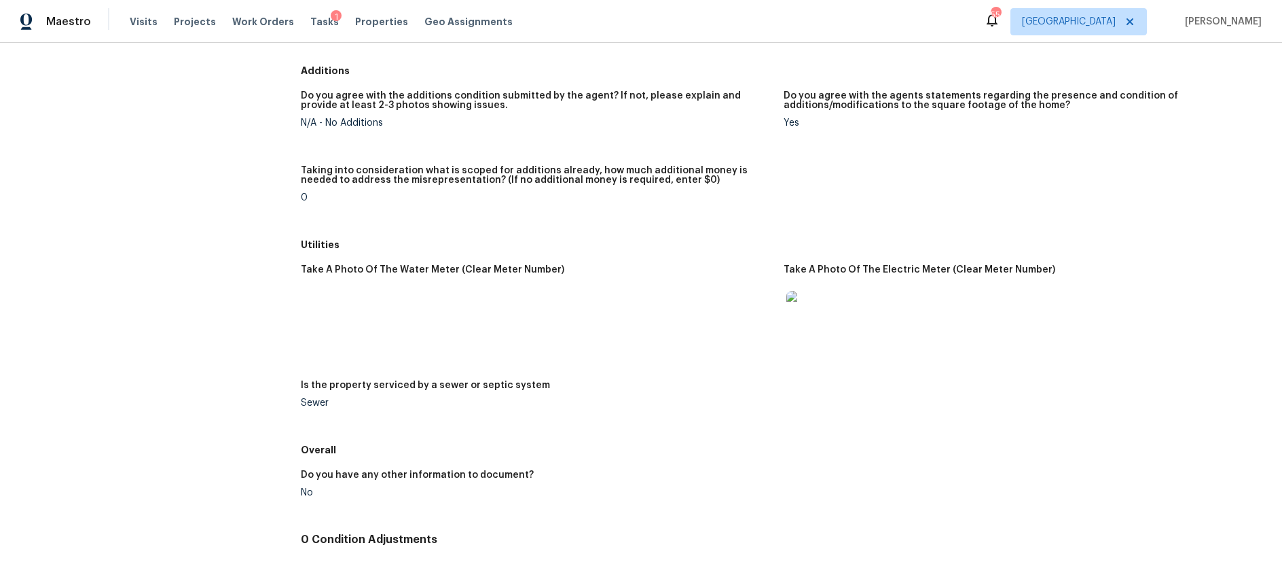
scroll to position [1791, 0]
